Goal: Task Accomplishment & Management: Complete application form

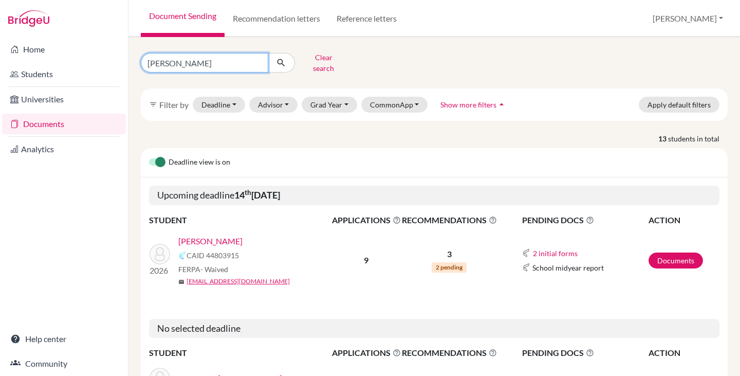
drag, startPoint x: 179, startPoint y: 63, endPoint x: 145, endPoint y: 58, distance: 33.9
click at [145, 58] on input "pedro" at bounding box center [204, 63] width 127 height 20
type input "christian"
click button "submit" at bounding box center [281, 63] width 27 height 20
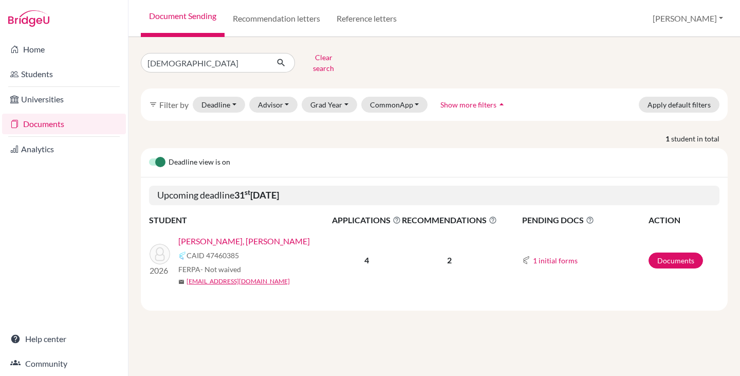
click at [262, 235] on link "[PERSON_NAME], [PERSON_NAME]" at bounding box center [244, 241] width 132 height 12
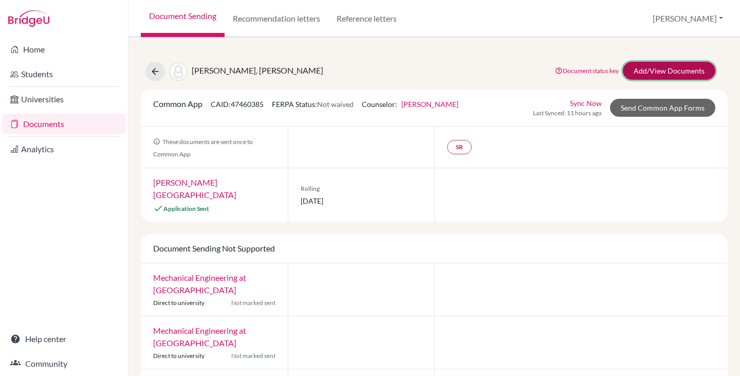
click at [640, 66] on link "Add/View Documents" at bounding box center [669, 71] width 92 height 18
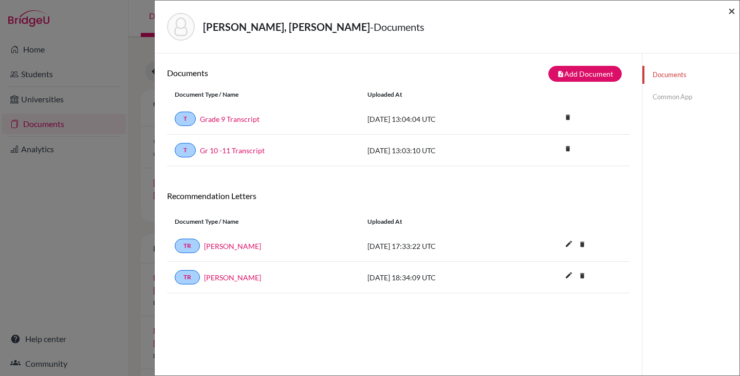
drag, startPoint x: 734, startPoint y: 10, endPoint x: 710, endPoint y: 21, distance: 26.7
click at [733, 10] on span "×" at bounding box center [731, 10] width 7 height 15
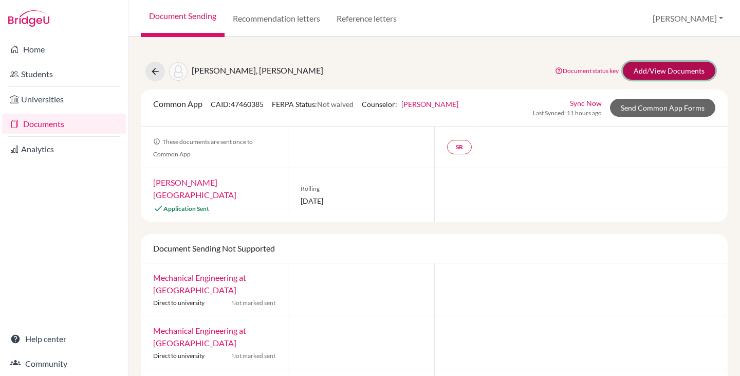
click at [678, 68] on link "Add/View Documents" at bounding box center [669, 71] width 92 height 18
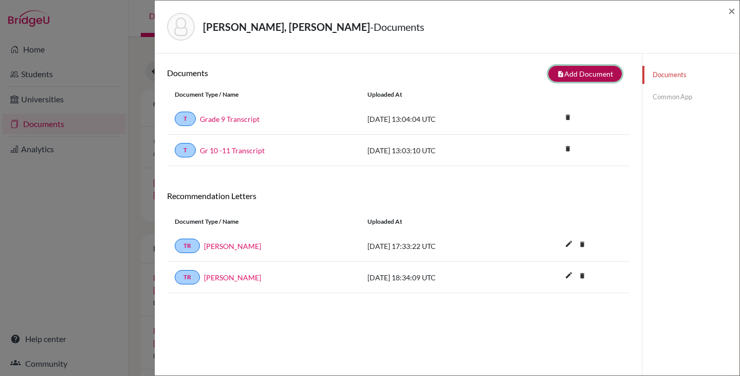
click at [573, 78] on button "note_add Add Document" at bounding box center [584, 74] width 73 height 16
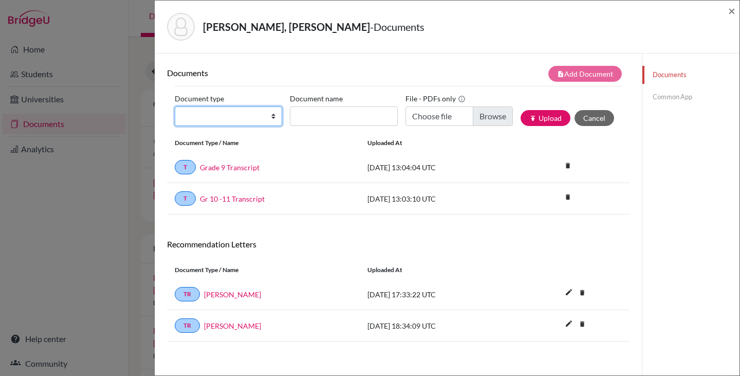
click at [273, 116] on select "Change explanation for Common App reports Counselor recommendation Internationa…" at bounding box center [228, 116] width 107 height 20
click at [267, 118] on select "Change explanation for Common App reports Counselor recommendation Internationa…" at bounding box center [228, 116] width 107 height 20
click at [406, 54] on div "Documents note_add Add Document Document type Change explanation for Common App…" at bounding box center [398, 241] width 487 height 376
click at [732, 13] on span "×" at bounding box center [731, 10] width 7 height 15
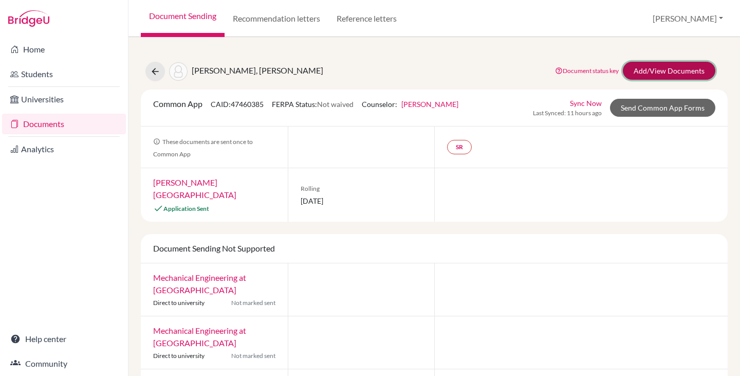
click at [648, 69] on link "Add/View Documents" at bounding box center [669, 71] width 92 height 18
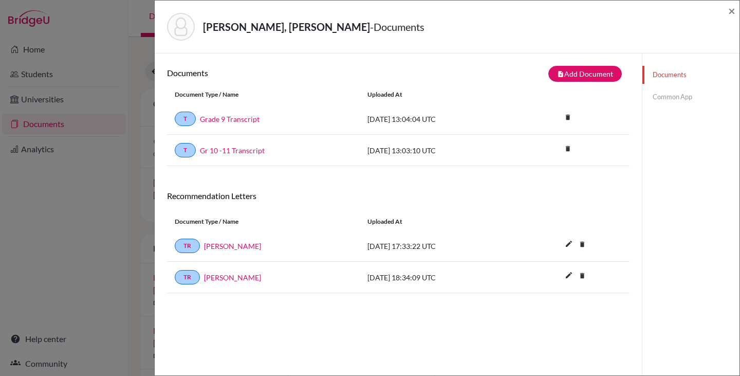
click at [660, 99] on link "Common App" at bounding box center [690, 97] width 97 height 18
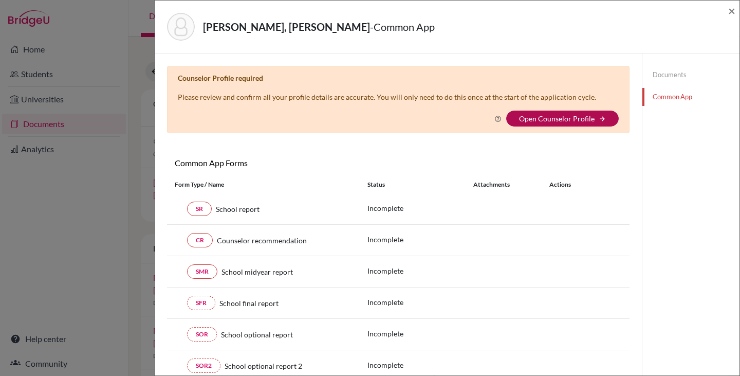
click at [548, 118] on link "Open Counselor Profile" at bounding box center [557, 118] width 76 height 9
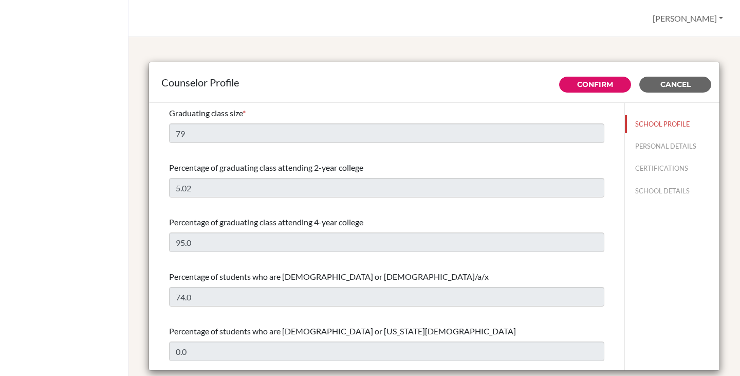
select select "0"
select select "307331"
click at [637, 142] on button "PERSONAL DETAILS" at bounding box center [672, 146] width 95 height 18
type input "[PERSON_NAME]"
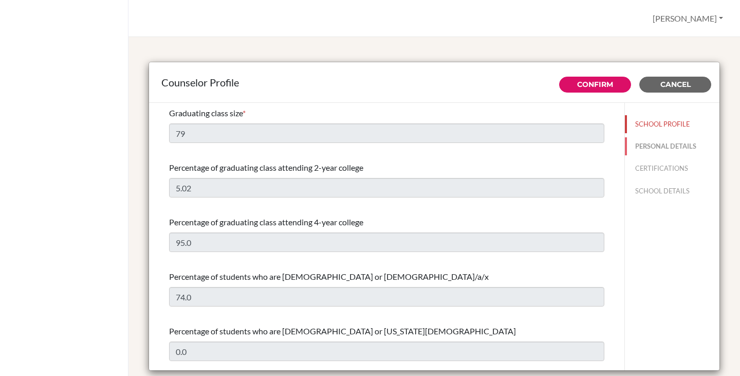
type input "Advisor"
type input "55.212-125-9000"
type input "[EMAIL_ADDRESS][DOMAIN_NAME]"
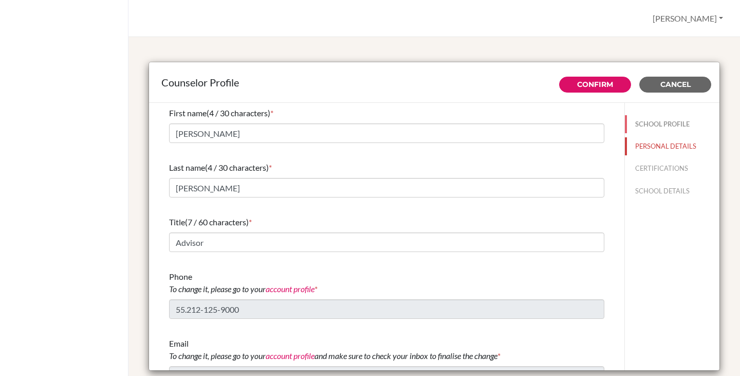
click at [648, 123] on button "SCHOOL PROFILE" at bounding box center [672, 124] width 95 height 18
type input "79"
type input "5.02"
type input "95.0"
type input "74.0"
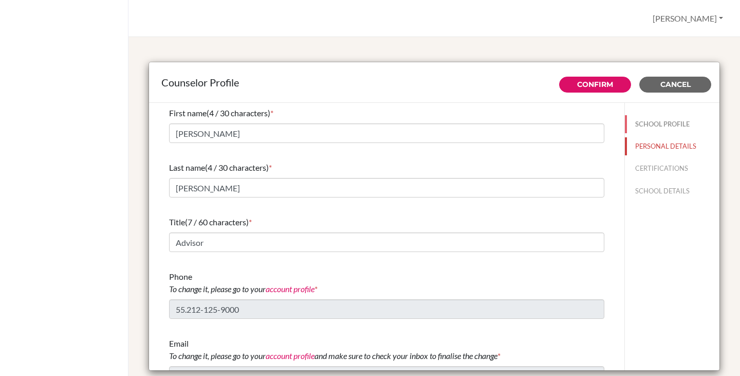
type input "0.0"
select select "0"
select select "307331"
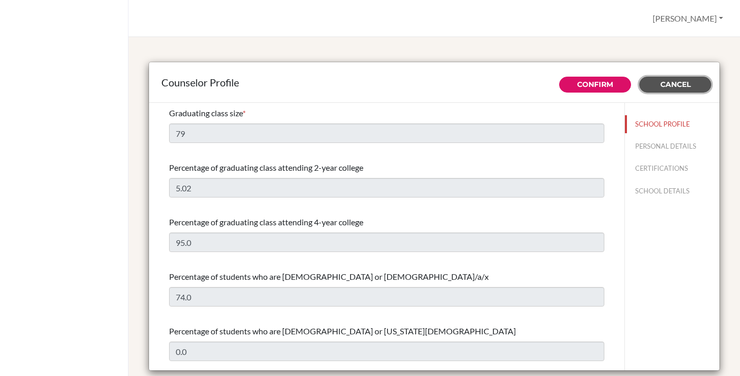
click at [680, 79] on button "Cancel" at bounding box center [675, 85] width 72 height 16
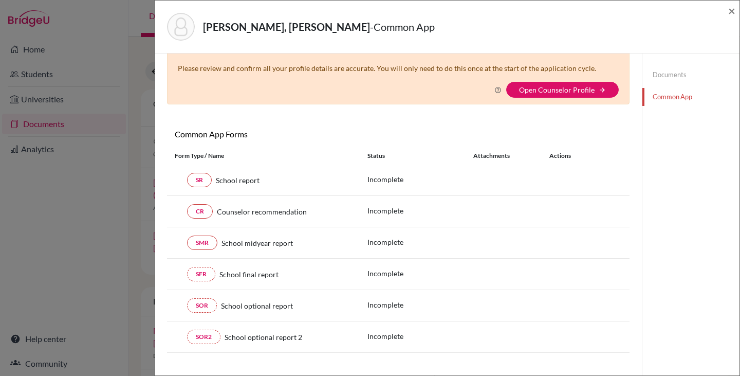
scroll to position [51, 0]
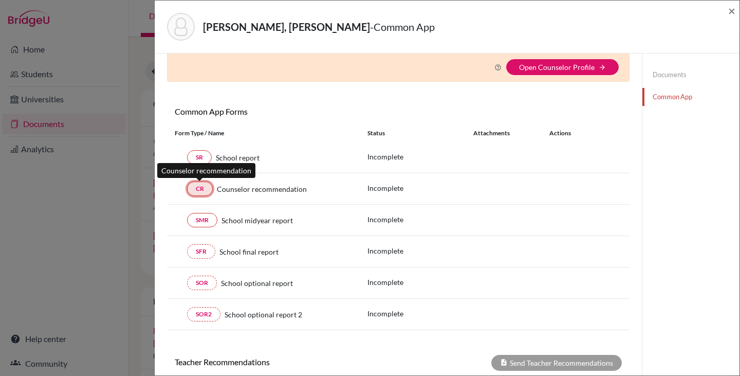
click at [198, 193] on link "CR" at bounding box center [200, 188] width 26 height 14
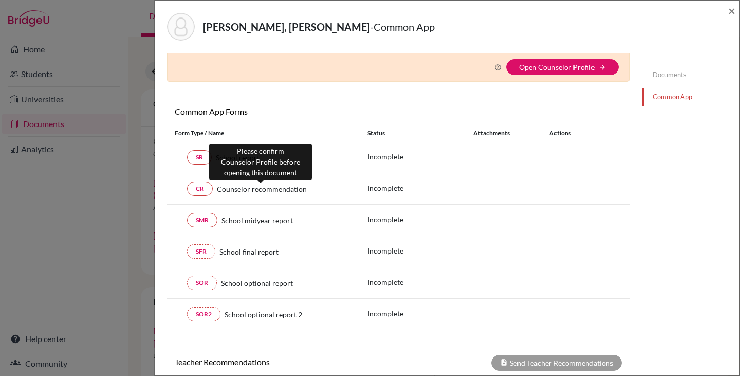
click at [234, 188] on span "Counselor recommendation" at bounding box center [262, 188] width 90 height 11
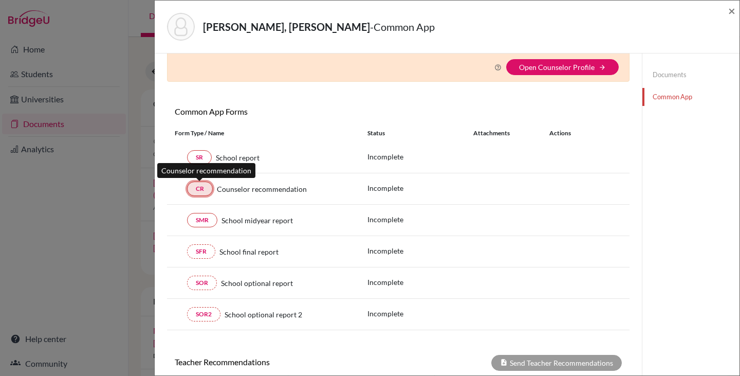
click at [202, 189] on link "CR" at bounding box center [200, 188] width 26 height 14
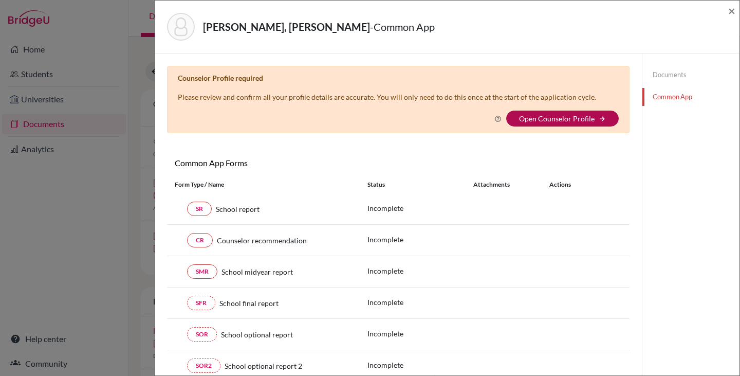
click at [555, 119] on link "Open Counselor Profile" at bounding box center [557, 118] width 76 height 9
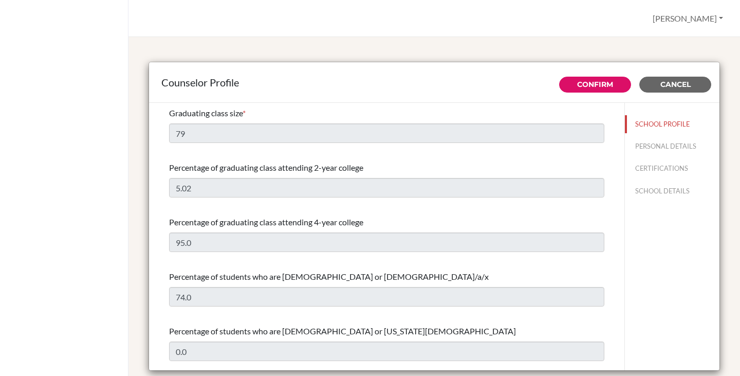
select select "0"
select select "307331"
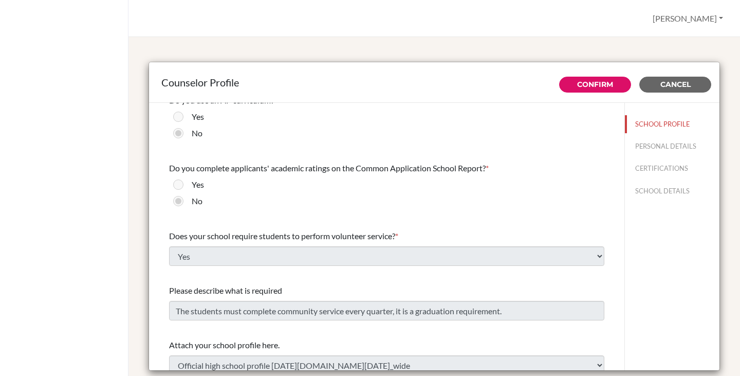
scroll to position [1181, 0]
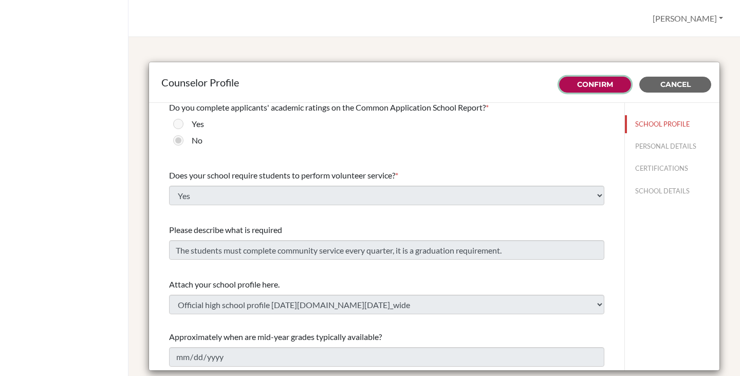
click at [597, 81] on link "Confirm" at bounding box center [595, 84] width 36 height 9
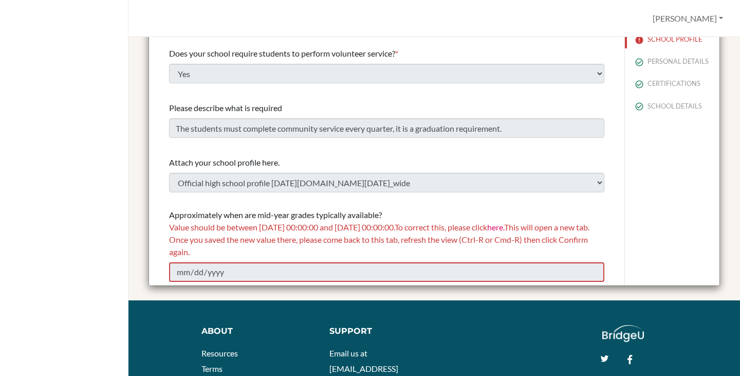
scroll to position [103, 0]
